Goal: Navigation & Orientation: Find specific page/section

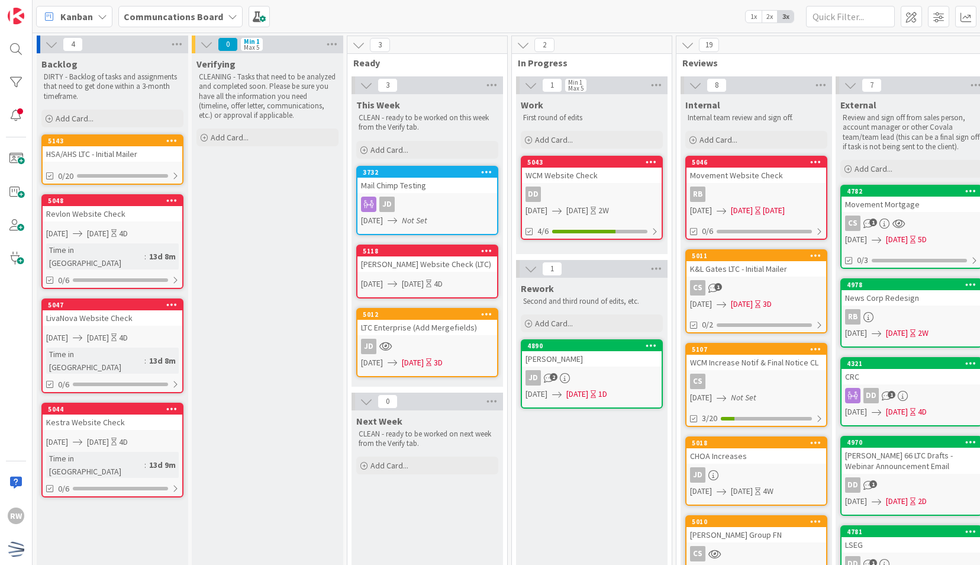
scroll to position [45, 278]
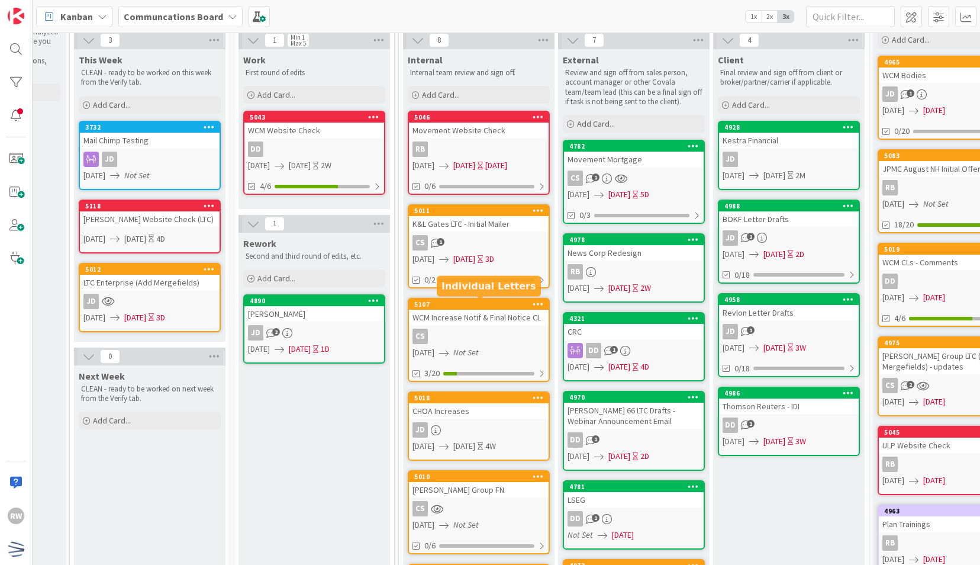
click at [464, 305] on div "5107" at bounding box center [481, 304] width 134 height 8
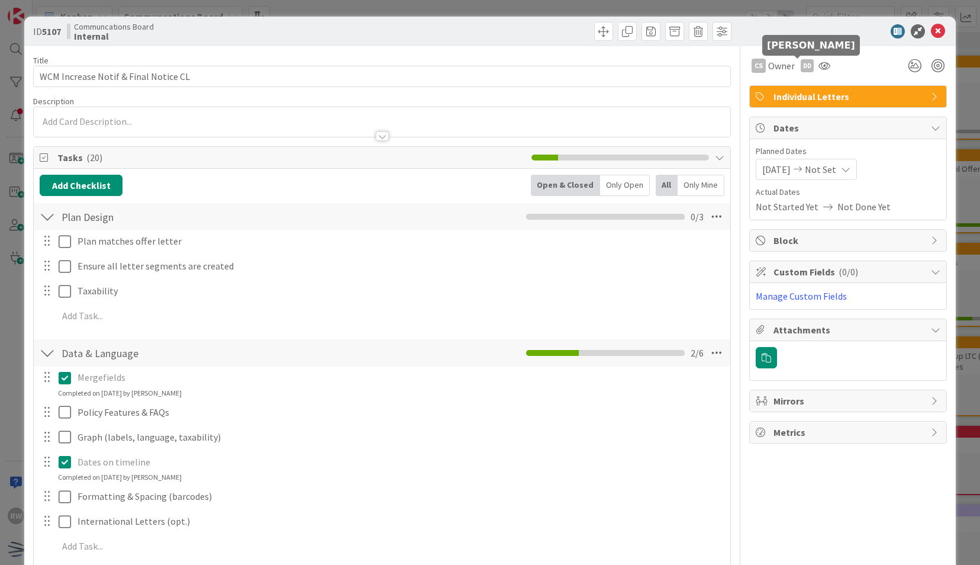
click at [801, 64] on div "DD" at bounding box center [807, 65] width 13 height 13
click at [774, 88] on link "Remove" at bounding box center [767, 88] width 94 height 19
click at [820, 67] on span "Watchers" at bounding box center [839, 66] width 38 height 14
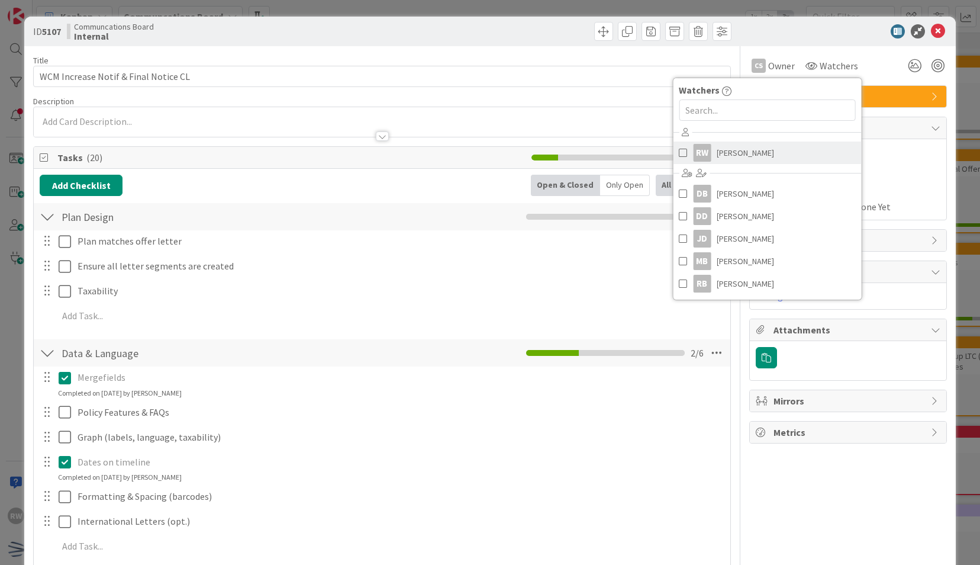
click at [769, 146] on link "RW [PERSON_NAME]" at bounding box center [767, 152] width 188 height 22
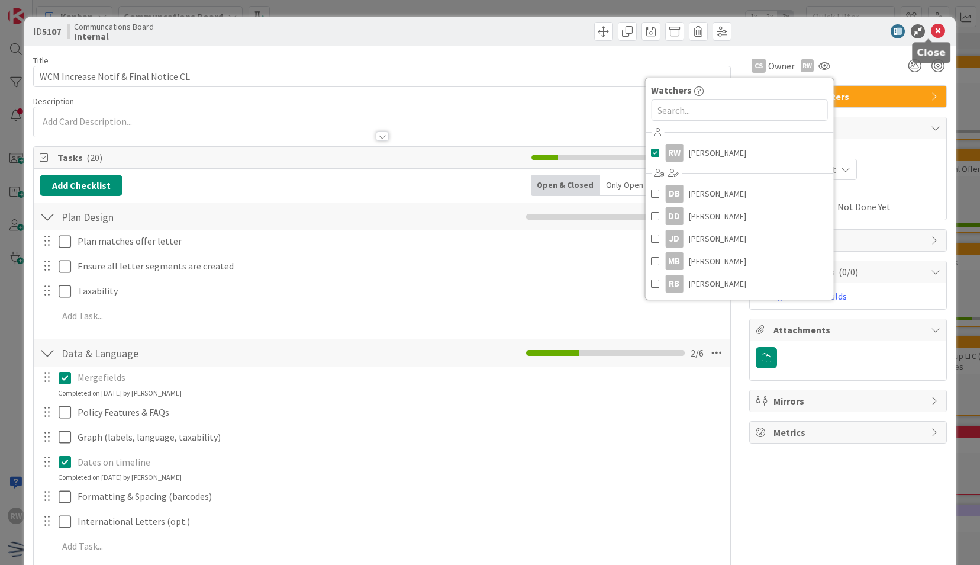
click at [931, 33] on icon at bounding box center [938, 31] width 14 height 14
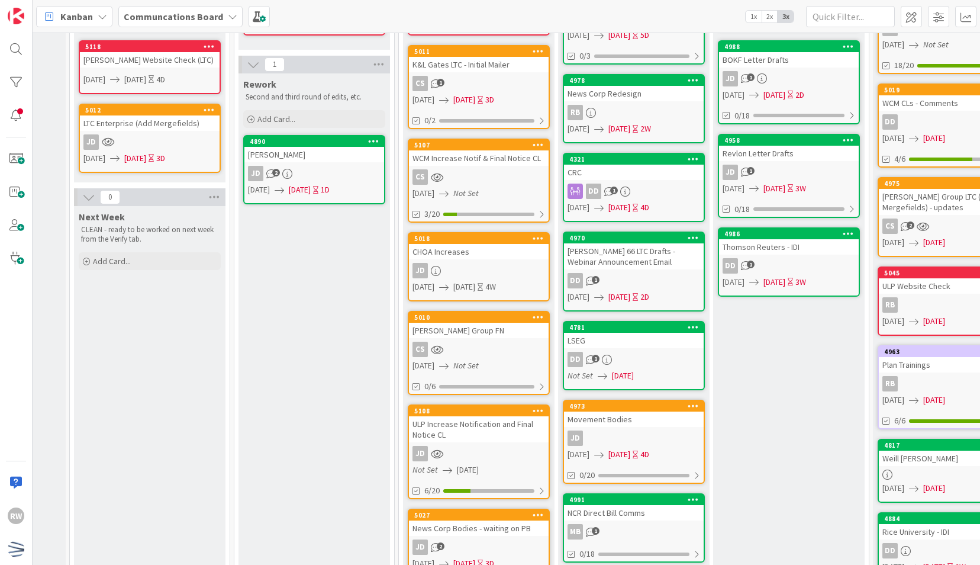
scroll to position [360, 246]
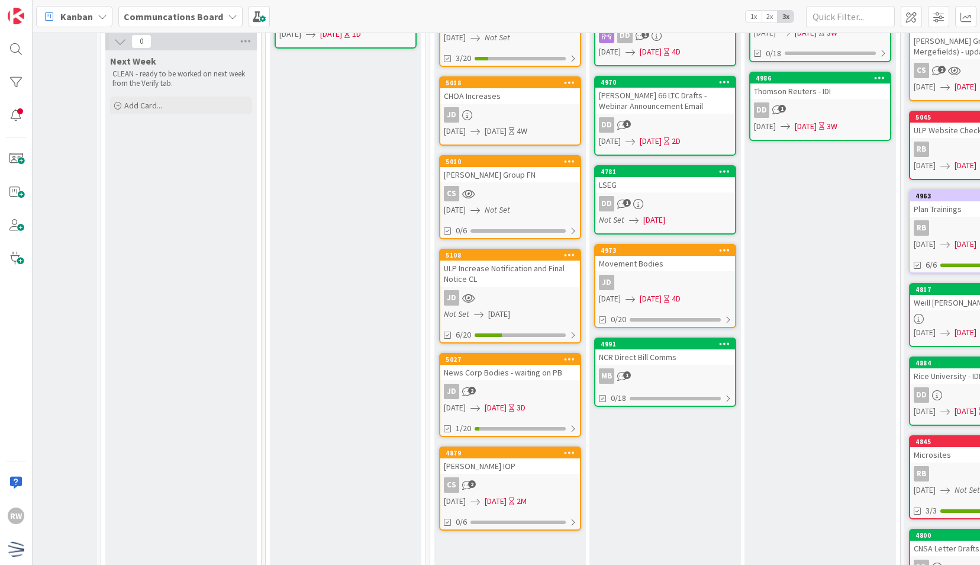
click at [519, 285] on div "ULP Increase Notification and Final Notice CL" at bounding box center [510, 273] width 140 height 26
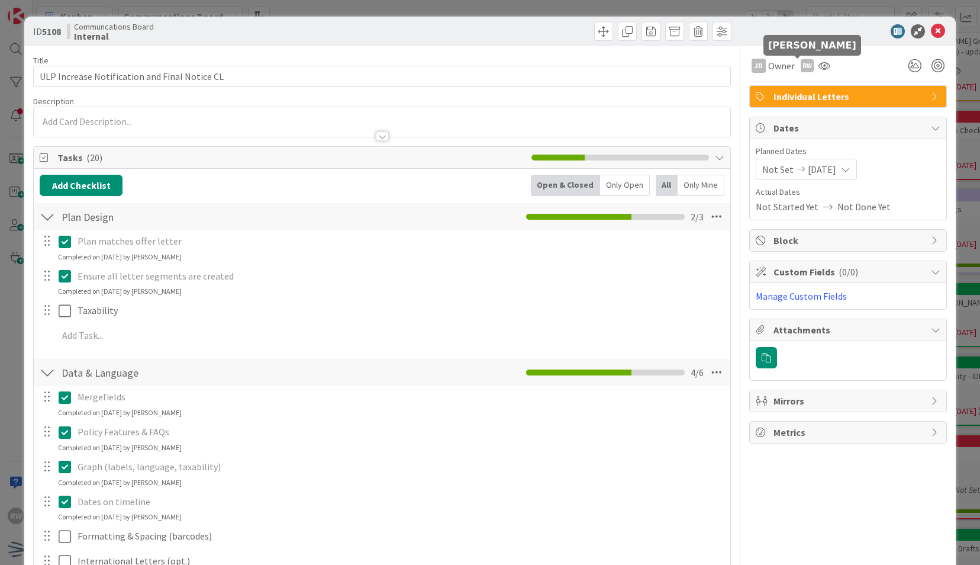
click at [801, 70] on div "RW" at bounding box center [807, 65] width 13 height 13
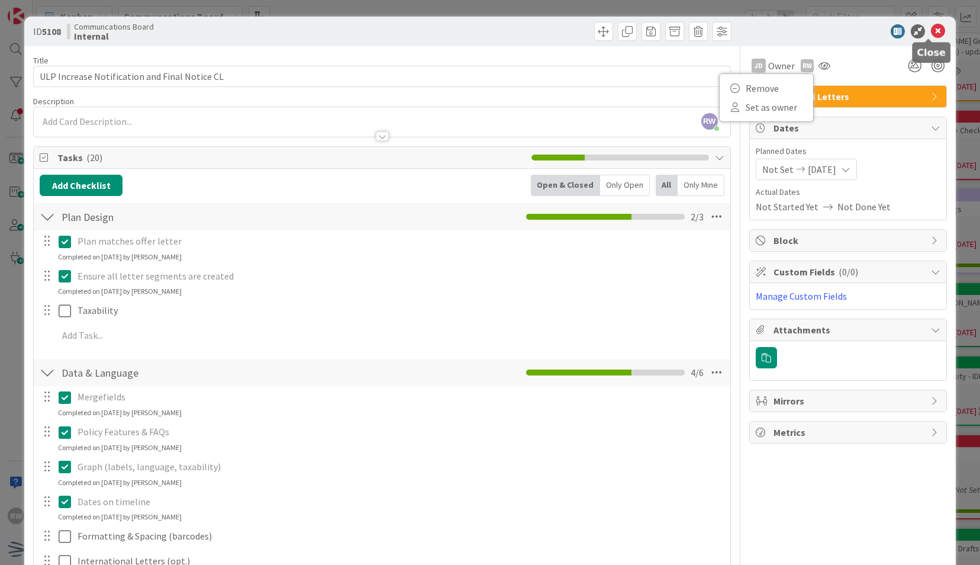
click at [931, 34] on icon at bounding box center [938, 31] width 14 height 14
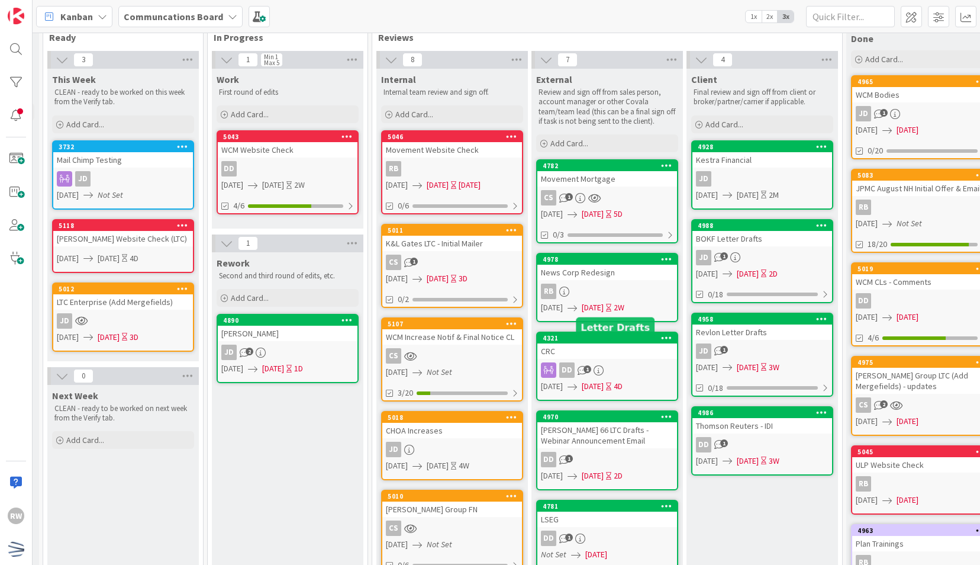
scroll to position [0, 304]
